Goal: Submit feedback/report problem

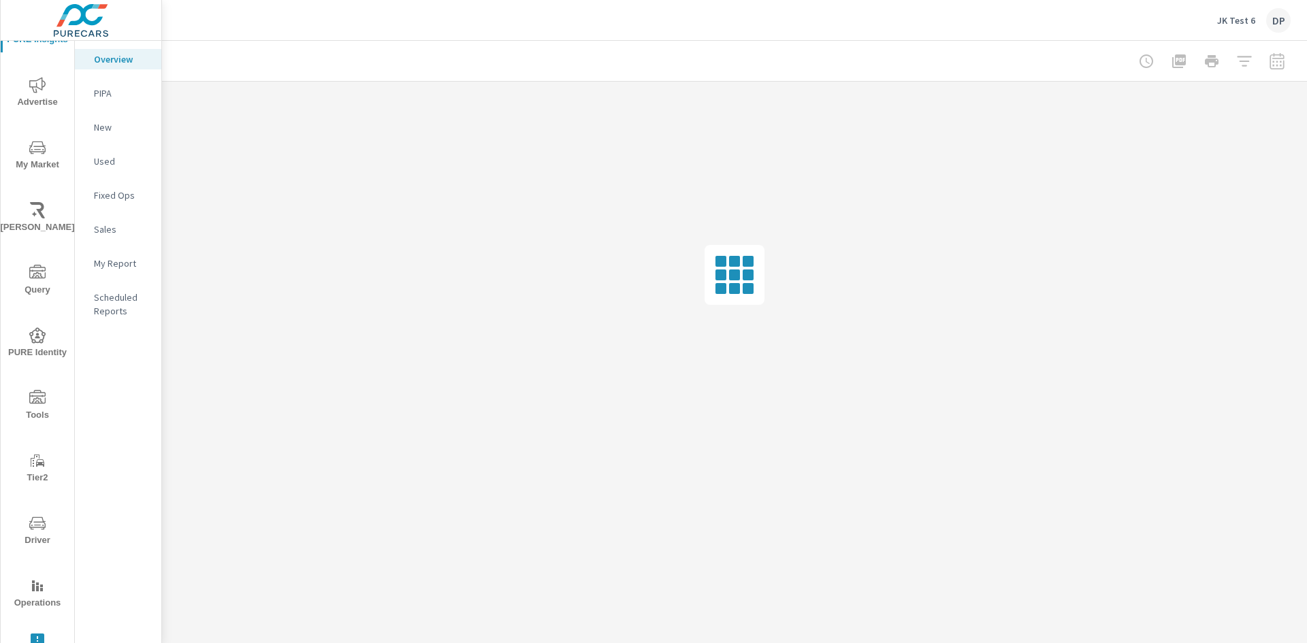
scroll to position [46, 0]
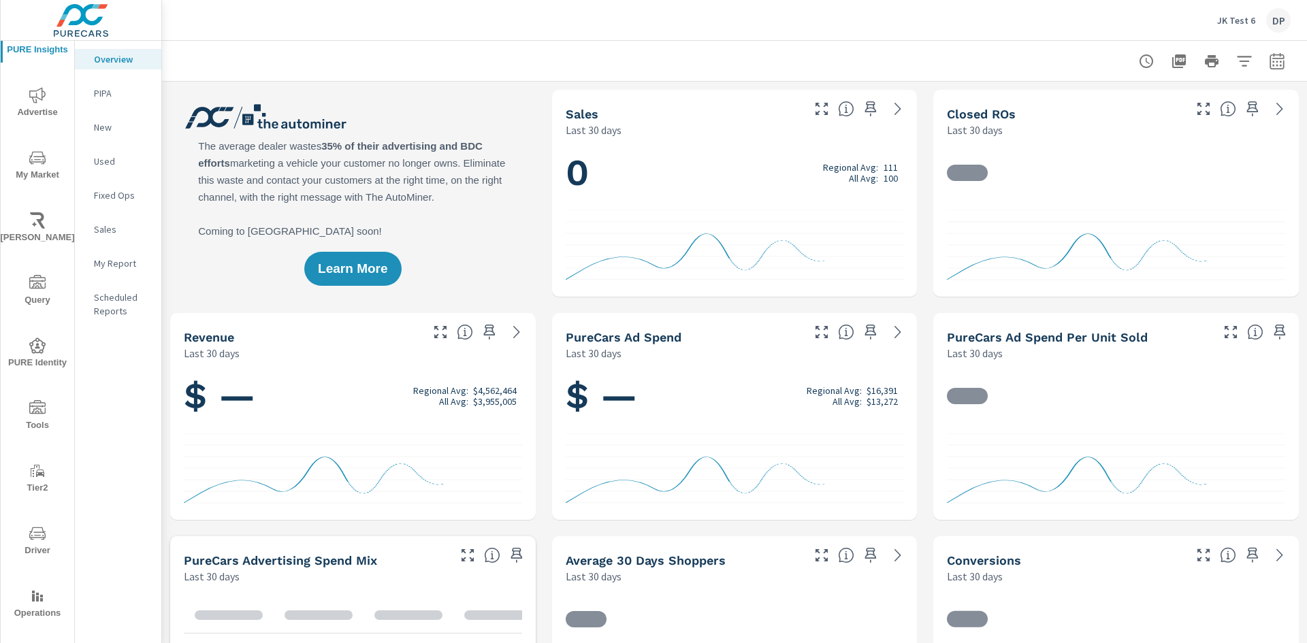
scroll to position [46, 0]
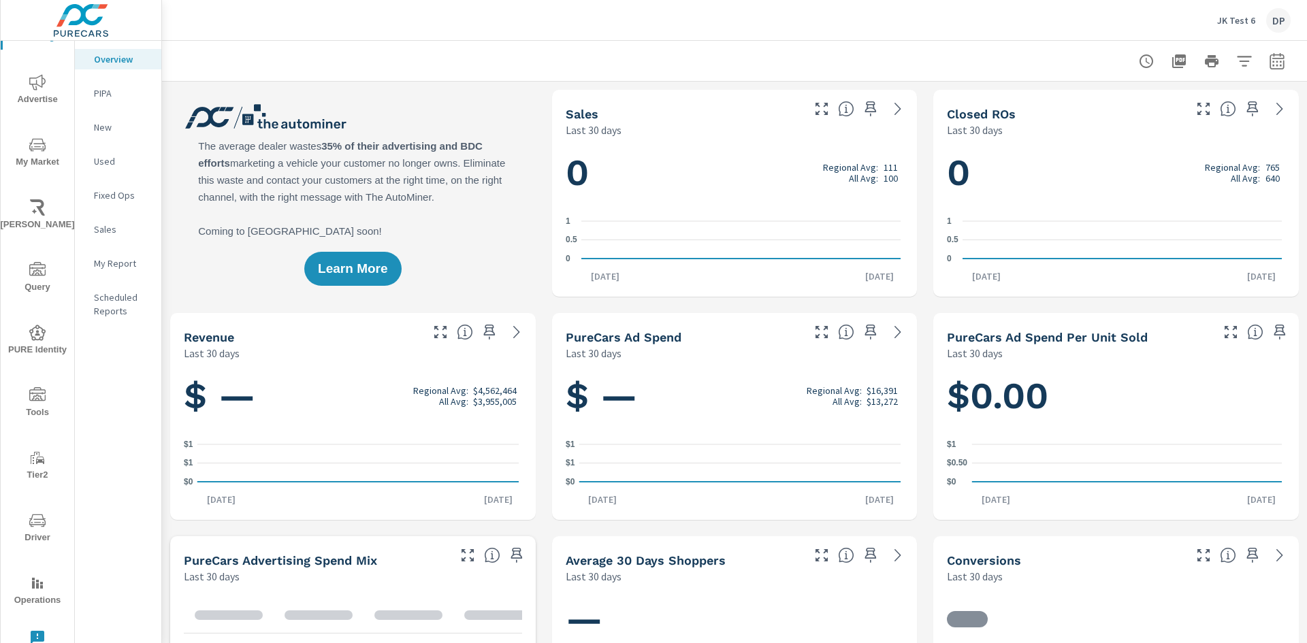
click at [34, 636] on icon "nav menu" at bounding box center [38, 638] width 14 height 14
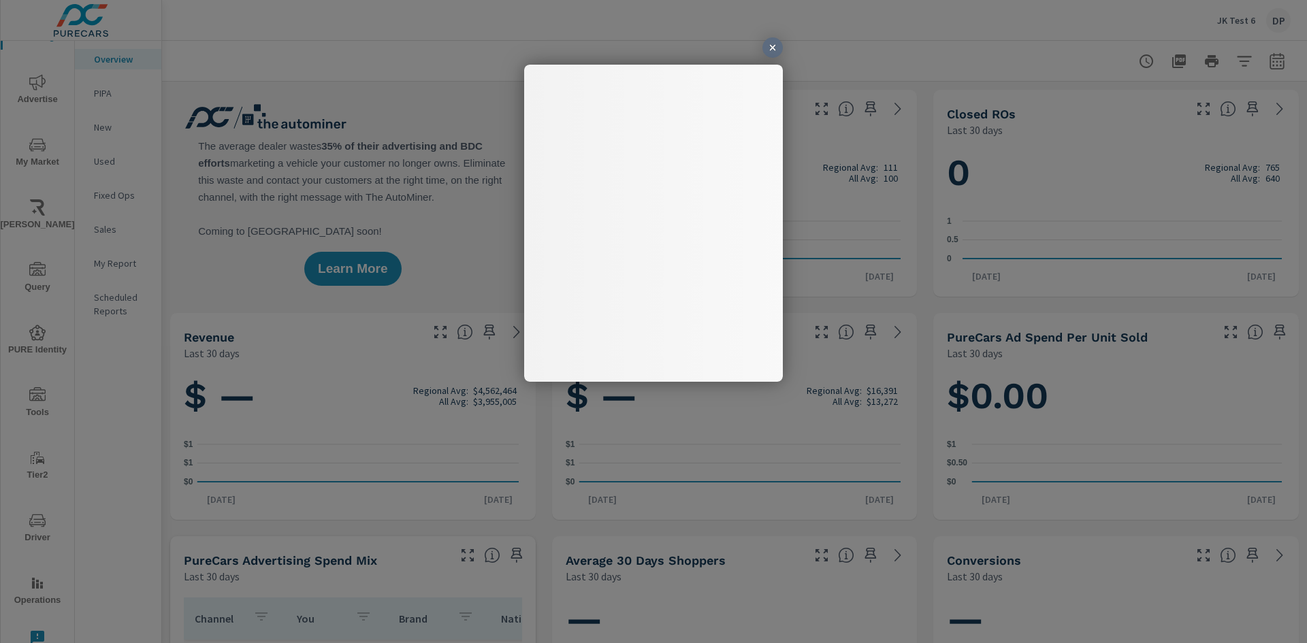
scroll to position [0, 0]
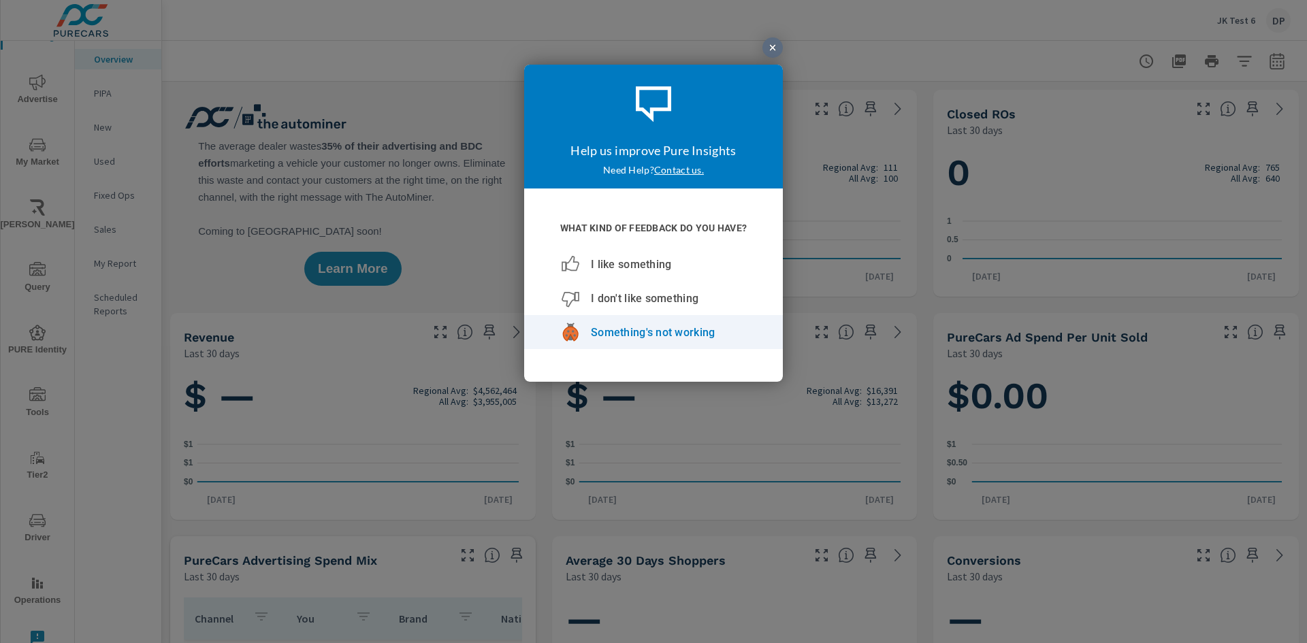
click at [626, 332] on span "Something's not working" at bounding box center [653, 331] width 124 height 13
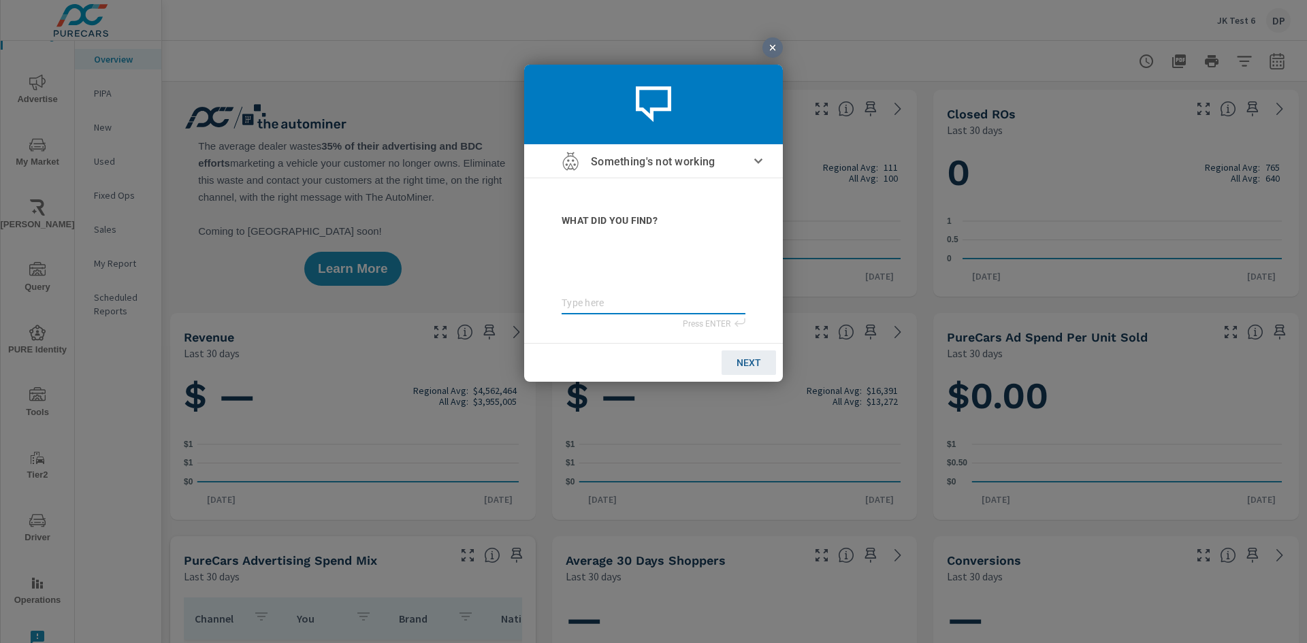
click at [605, 305] on textarea at bounding box center [654, 303] width 184 height 12
type textarea "t"
type textarea "te"
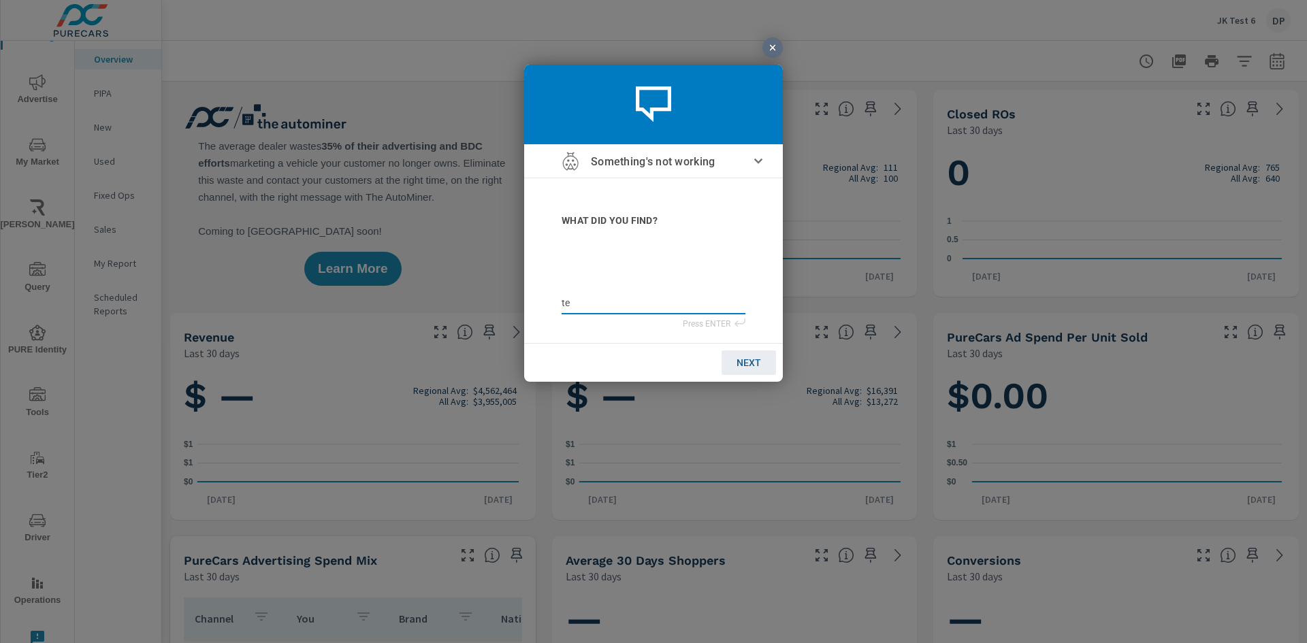
type textarea "tes"
type textarea "test"
type textarea "test0"
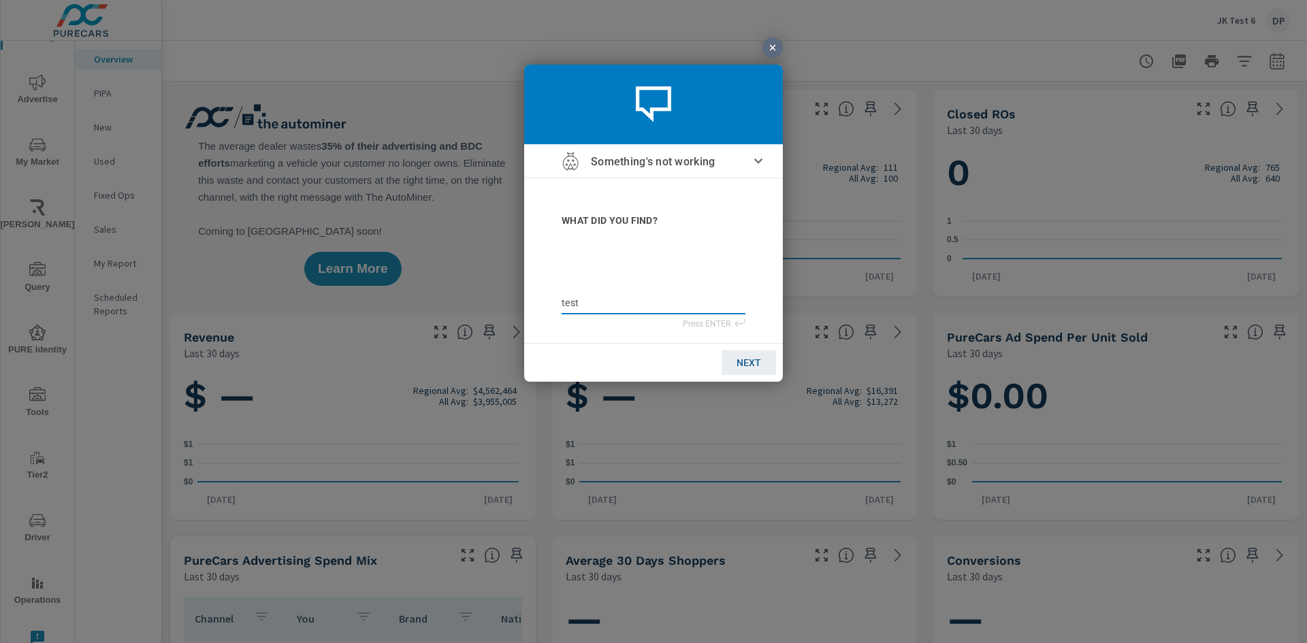
type textarea "test0"
type textarea "test02"
click at [759, 357] on span "NEXT" at bounding box center [749, 362] width 25 height 11
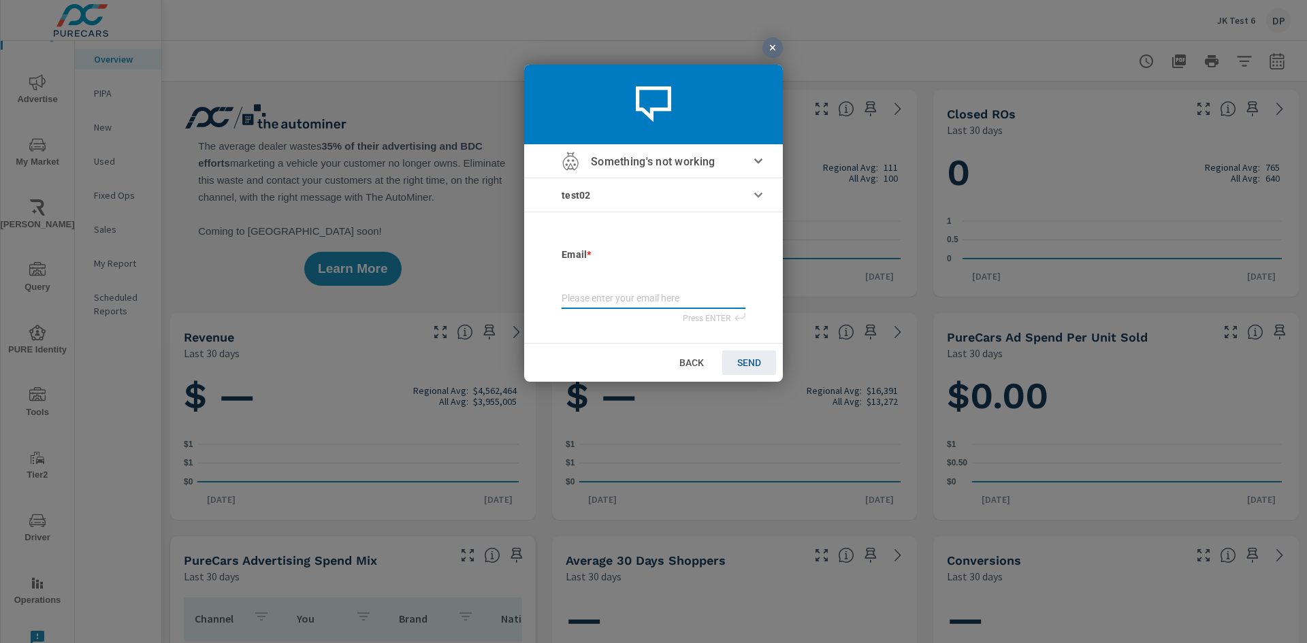
click at [624, 301] on input "email" at bounding box center [654, 299] width 184 height 15
type input "j"
type input "ju"
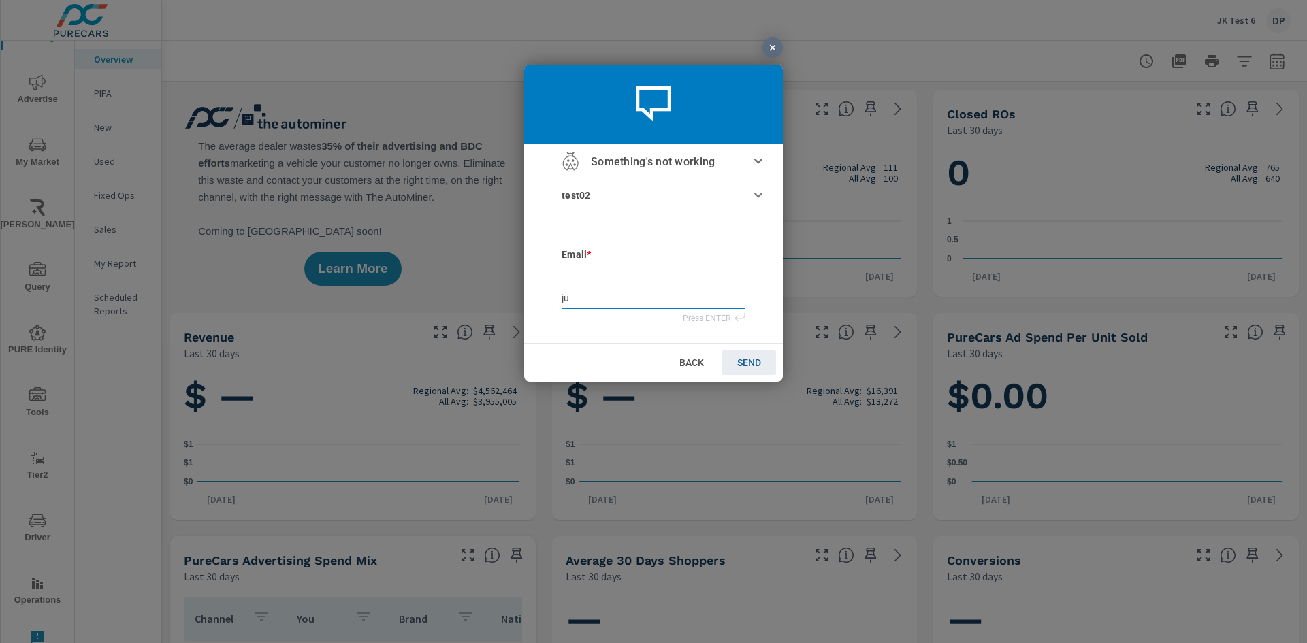
type input "[DATE]"
type input "juli"
type input "[PERSON_NAME]"
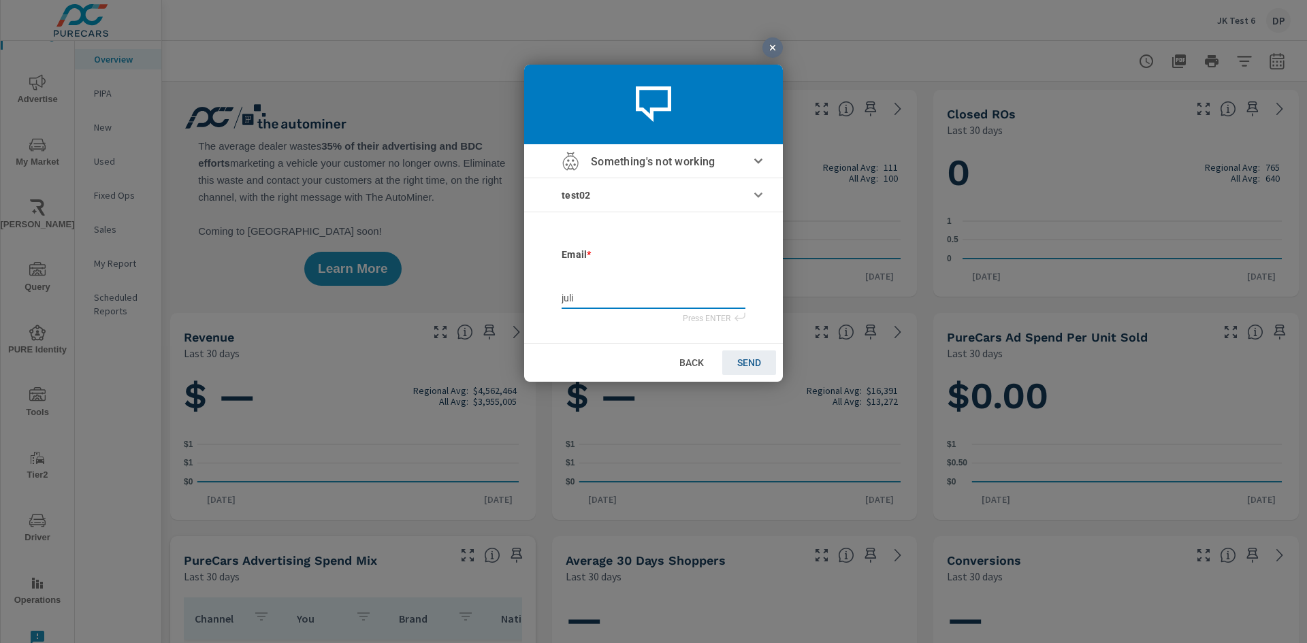
type input "[PERSON_NAME]"
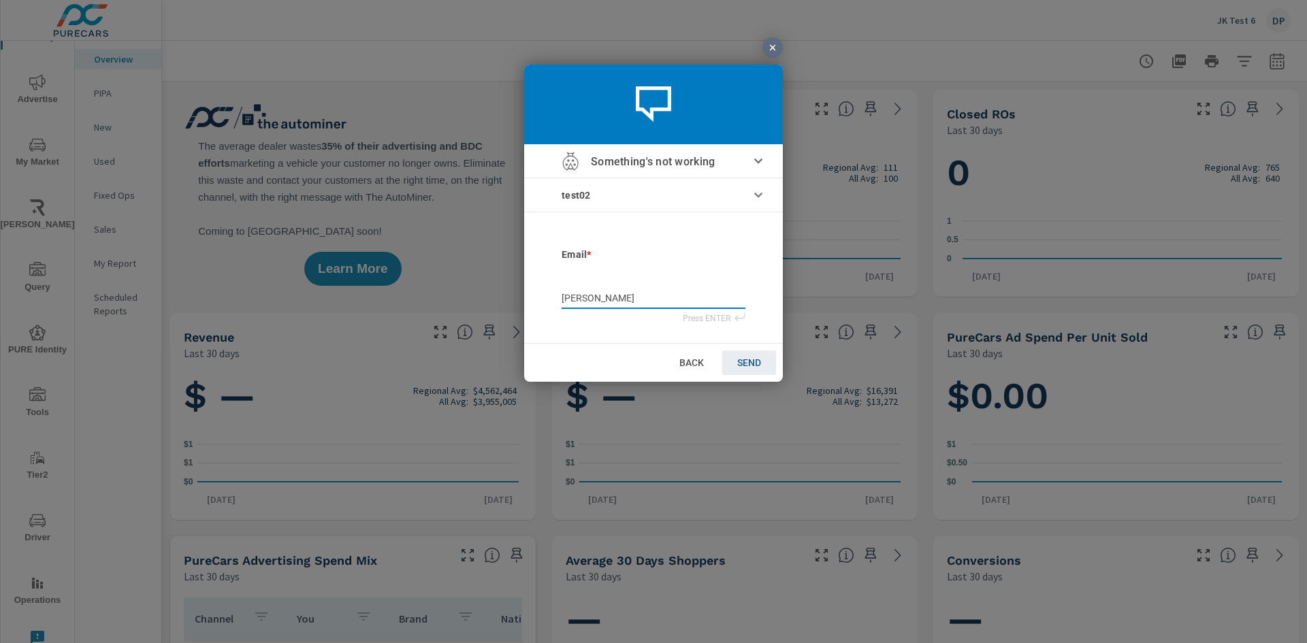
type input "julianaf"
type input "julianaf@"
type input "julianaf@p"
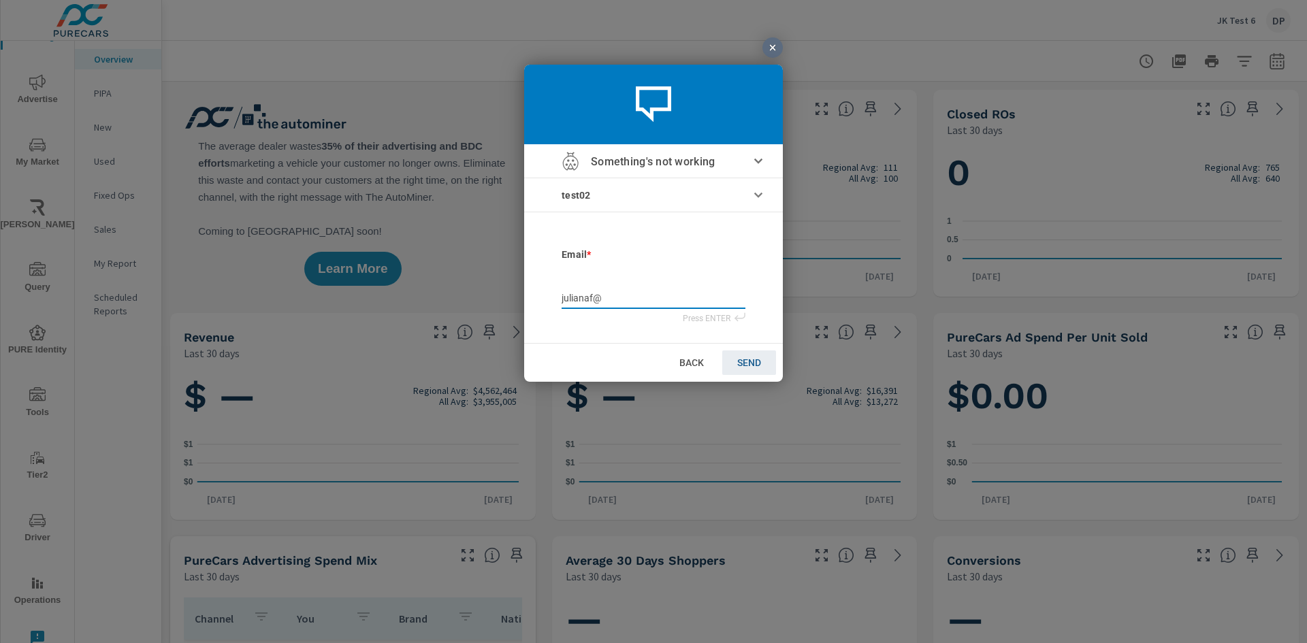
type input "julianaf@p"
type input "julianaf@pu"
type input "julianaf@pur"
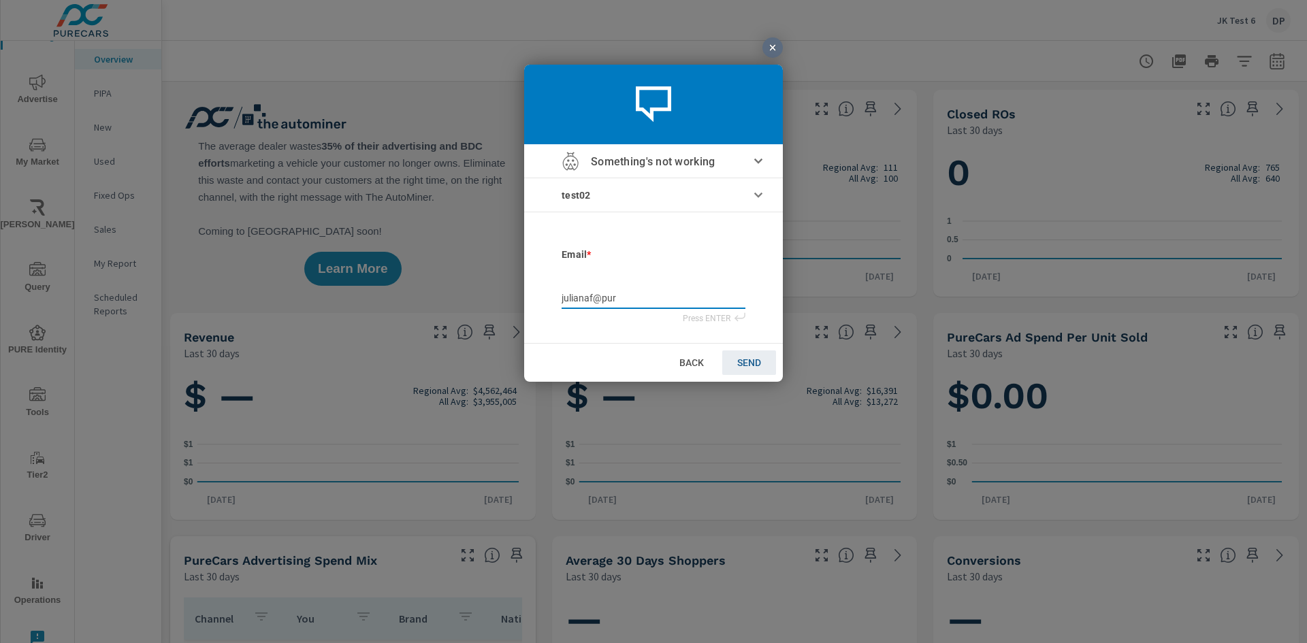
type input "julianaf@pure"
type input "julianaf@purec"
type input "julianaf@pureca"
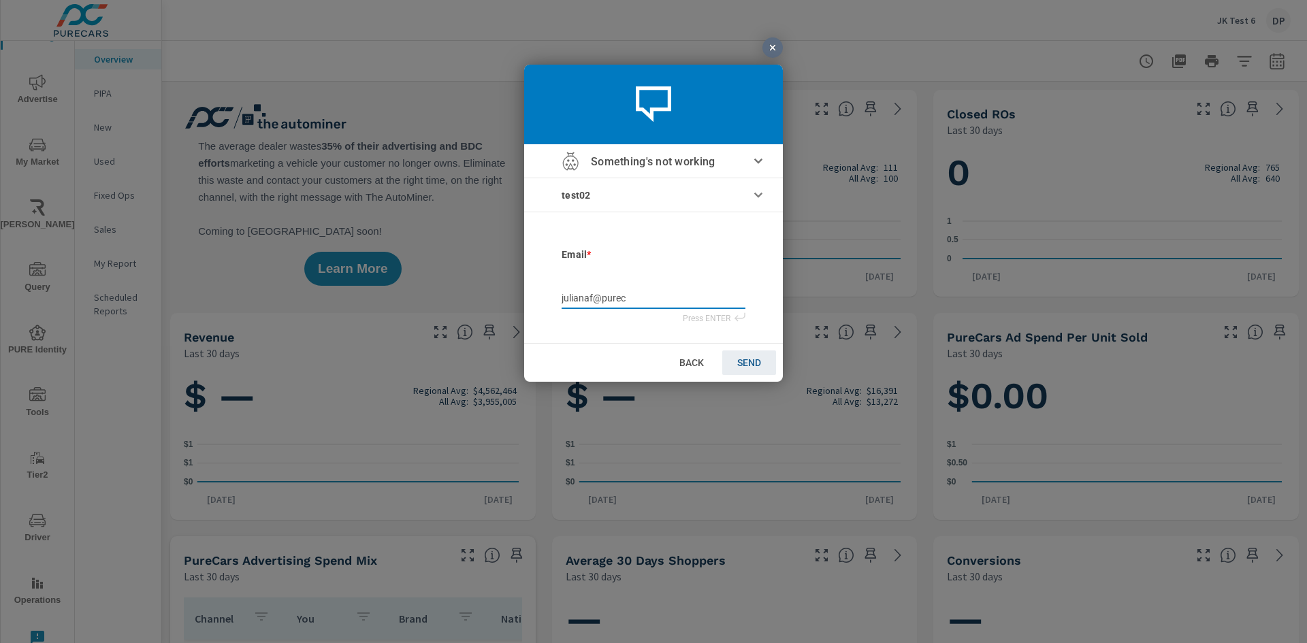
type input "julianaf@pureca"
type input "julianaf@purecas"
type input "julianaf@pureca"
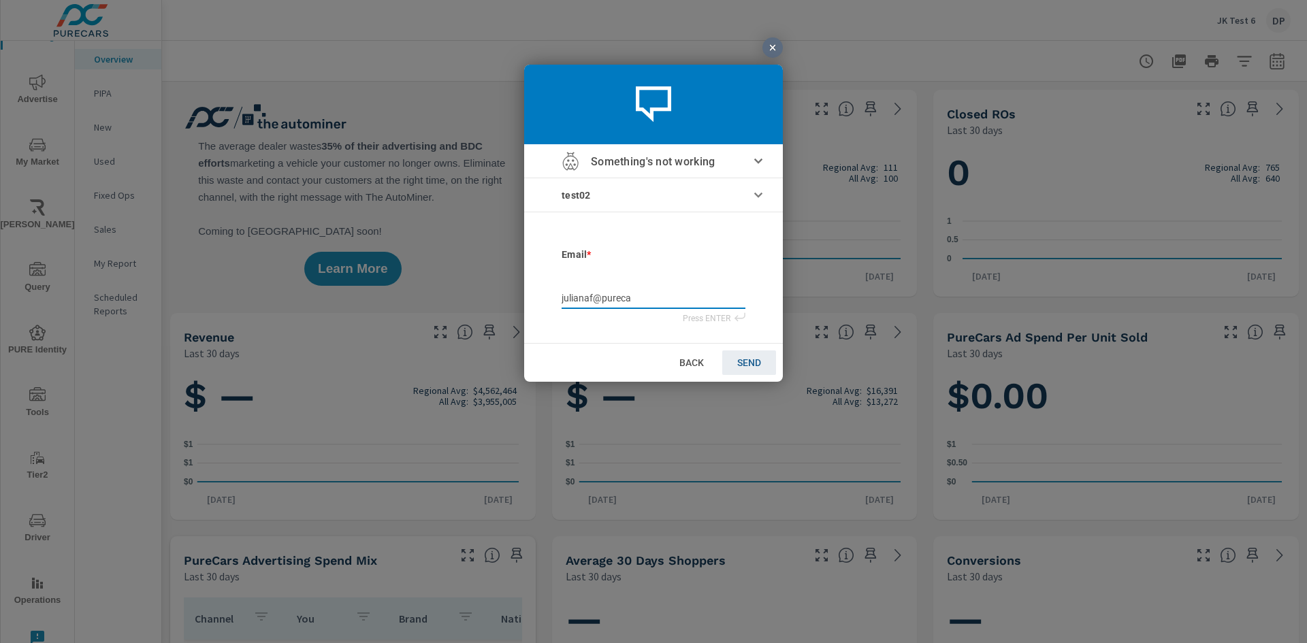
type input "julianaf@purecar"
type input "julianaf@purecars"
type input "julianaf@purecars."
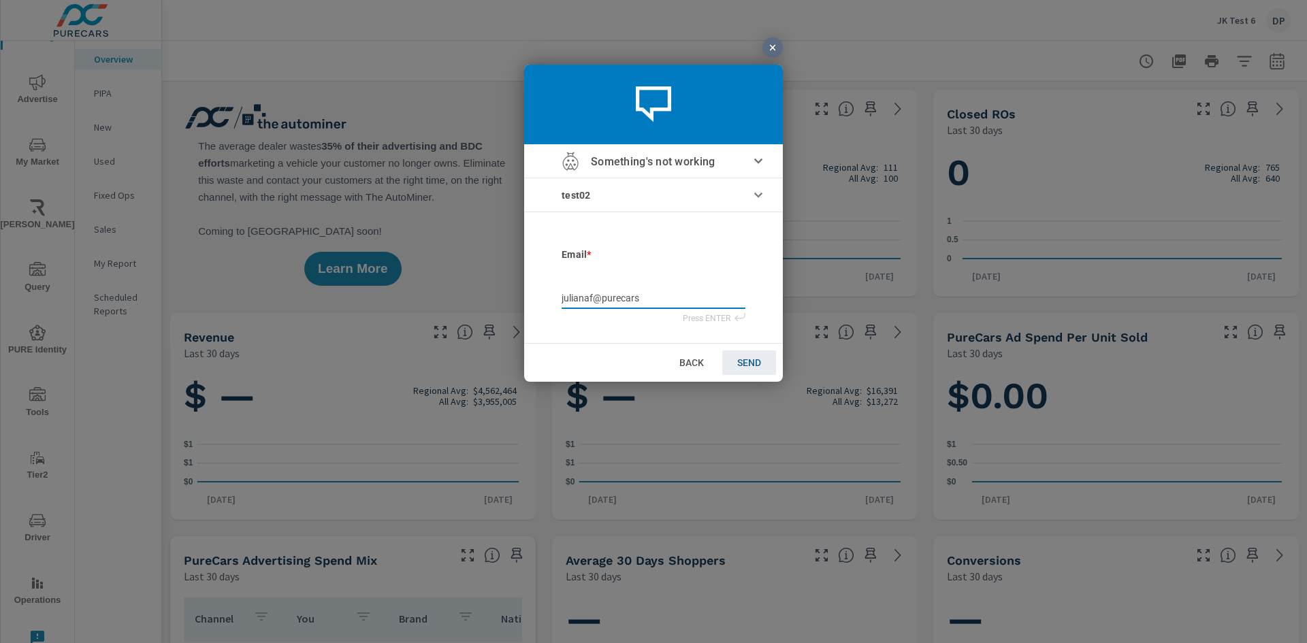
type input "julianaf@purecars."
type input "julianaf@purecars.c"
type input "[EMAIL_ADDRESS][DOMAIN_NAME]"
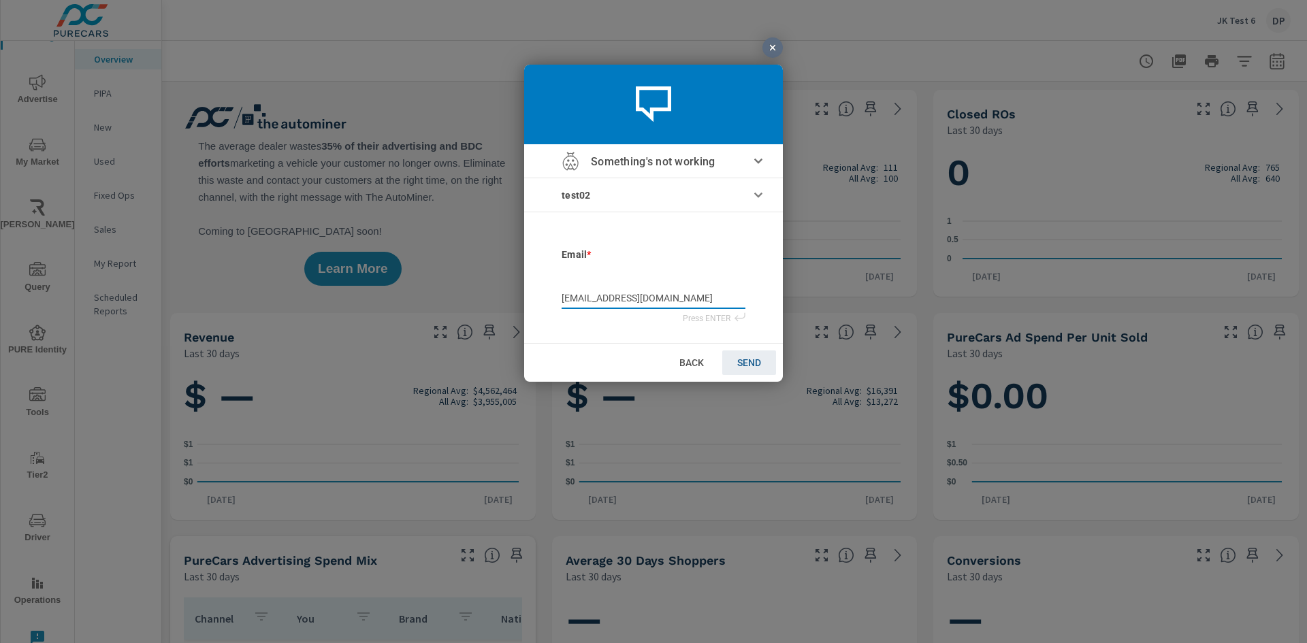
type input "[EMAIL_ADDRESS][DOMAIN_NAME]"
click at [756, 364] on span "SEND" at bounding box center [749, 362] width 24 height 11
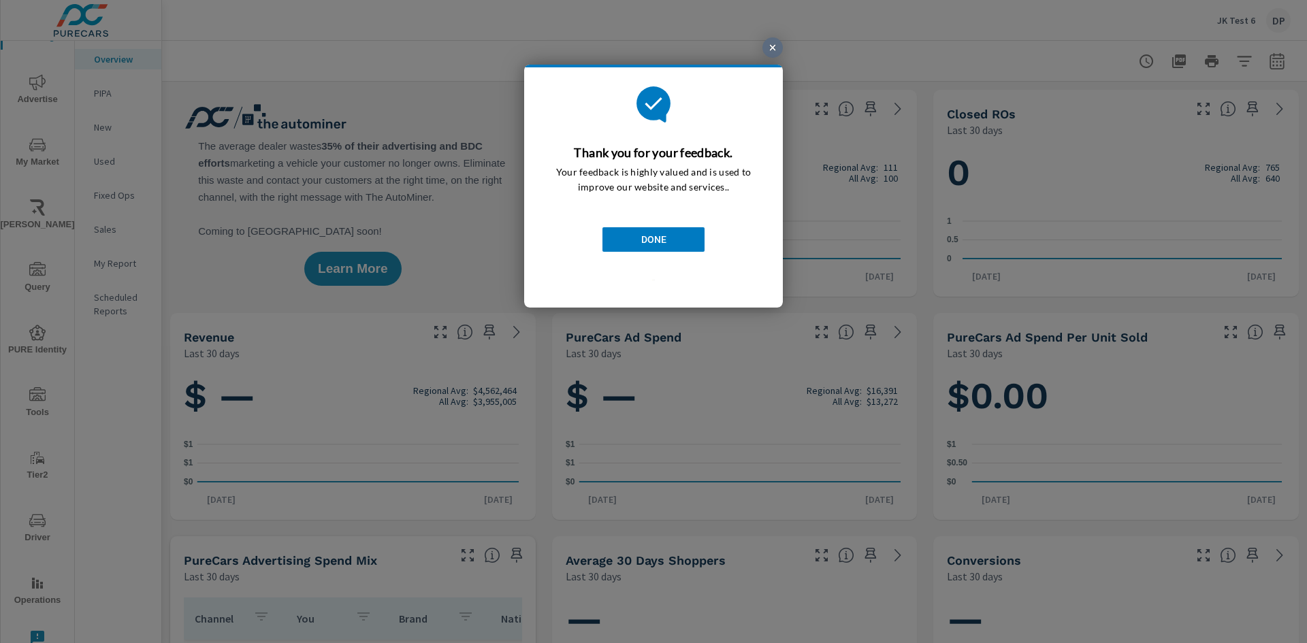
click at [667, 234] on link "DONE" at bounding box center [654, 239] width 102 height 25
